Goal: Transaction & Acquisition: Purchase product/service

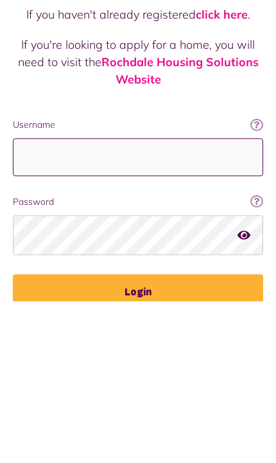
type input "**********"
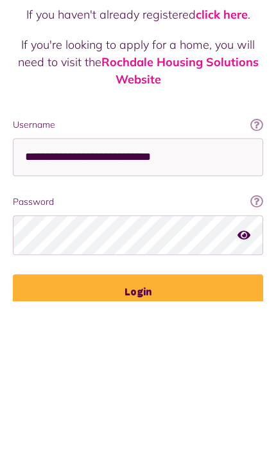
click at [138, 436] on button "Login" at bounding box center [138, 454] width 250 height 36
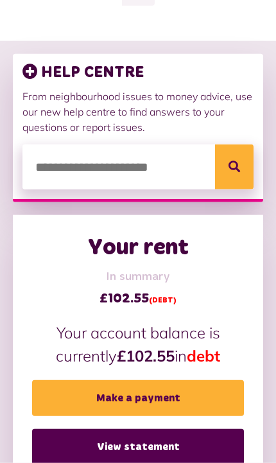
scroll to position [164, 0]
click at [181, 395] on link "Make a payment" at bounding box center [138, 398] width 212 height 36
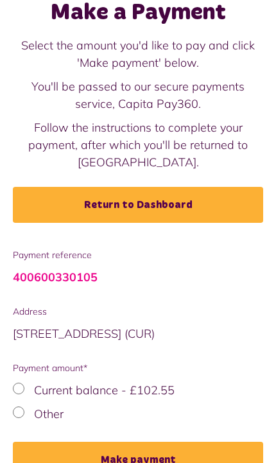
scroll to position [95, 0]
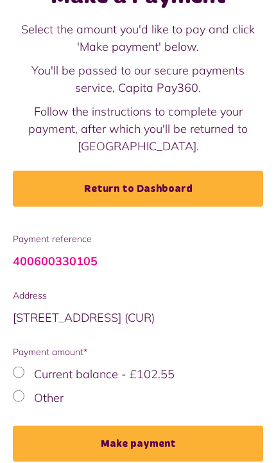
click at [166, 443] on button "Make payment" at bounding box center [138, 444] width 250 height 36
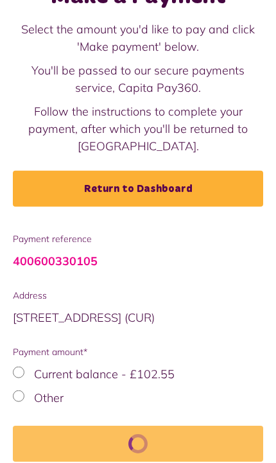
scroll to position [124, 0]
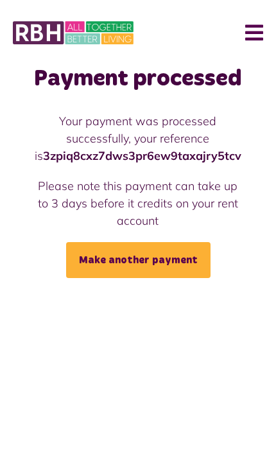
click at [186, 257] on link "Make another payment" at bounding box center [138, 260] width 144 height 36
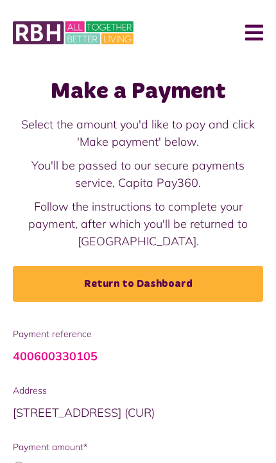
click at [196, 281] on link "Return to Dashboard" at bounding box center [138, 284] width 250 height 36
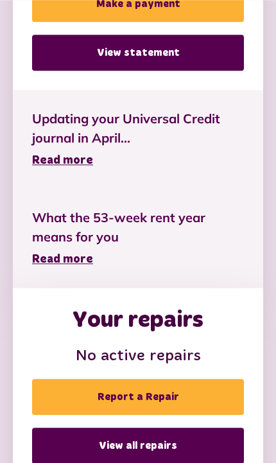
scroll to position [559, 0]
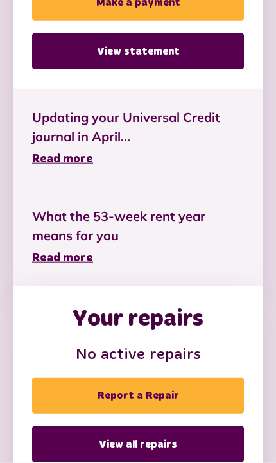
click at [80, 262] on span "Read more" at bounding box center [62, 258] width 61 height 12
